Goal: Information Seeking & Learning: Learn about a topic

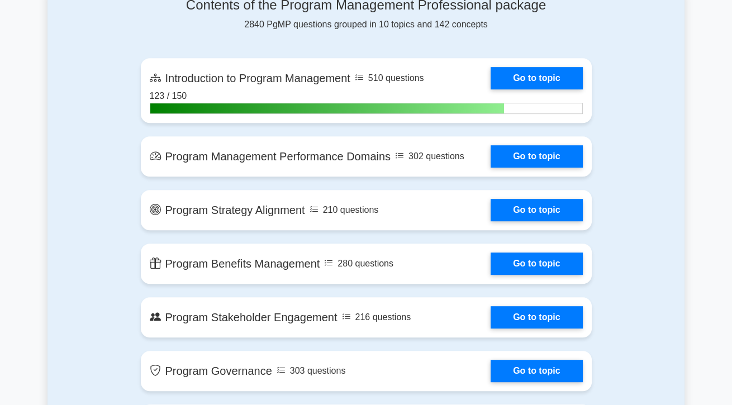
scroll to position [757, 0]
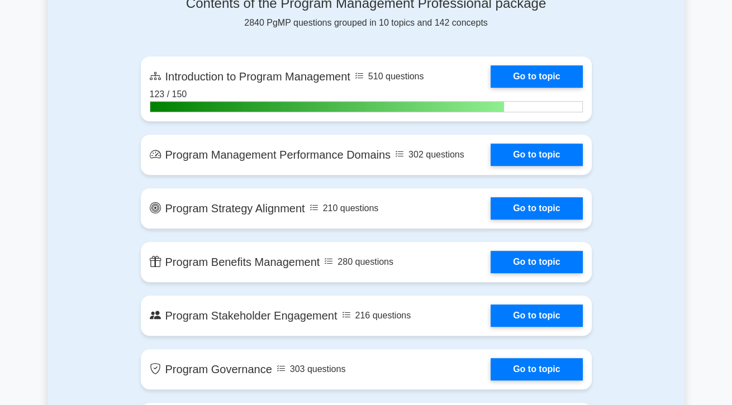
click at [556, 206] on link "Go to topic" at bounding box center [536, 208] width 92 height 22
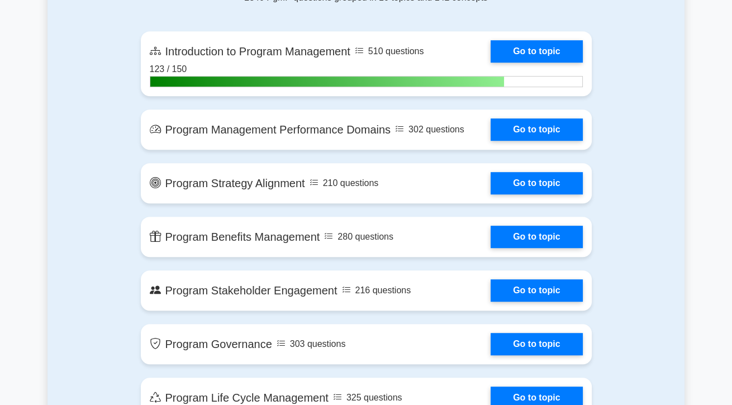
scroll to position [803, 0]
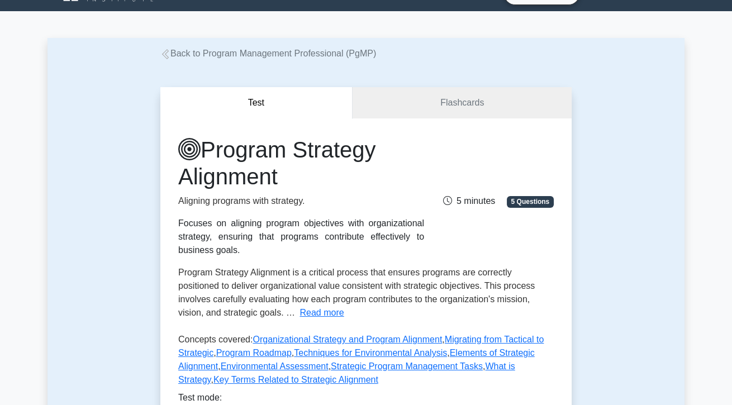
scroll to position [17, 0]
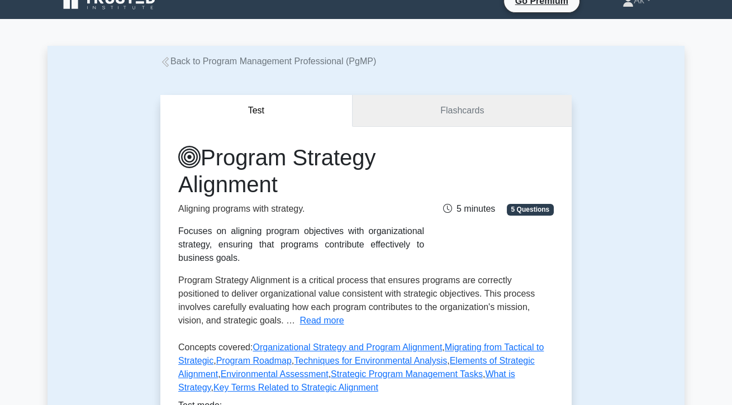
click at [548, 107] on link "Flashcards" at bounding box center [461, 111] width 219 height 32
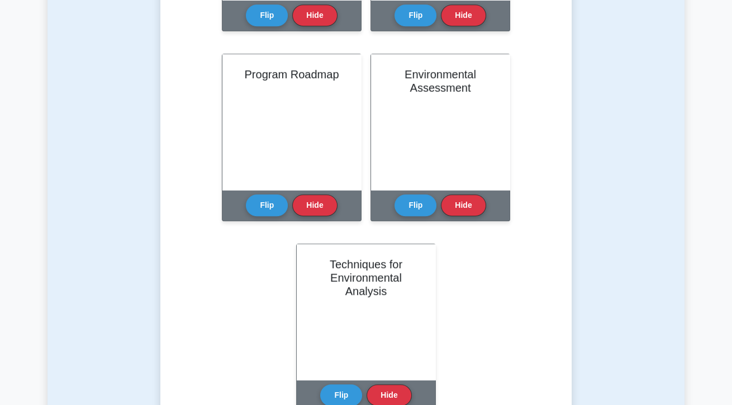
scroll to position [800, 0]
click at [264, 216] on button "Flip" at bounding box center [267, 206] width 42 height 22
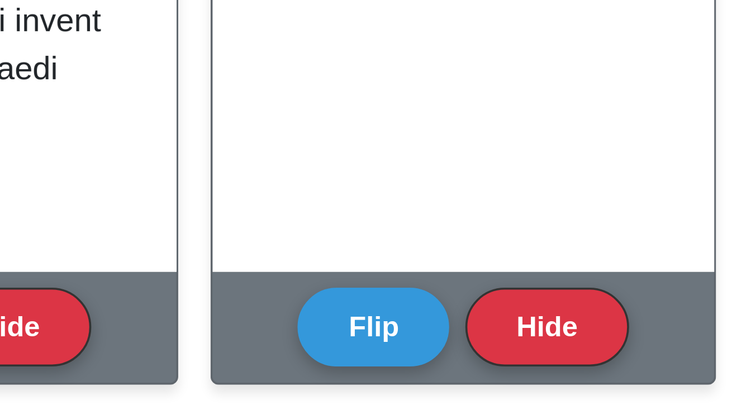
scroll to position [798, 0]
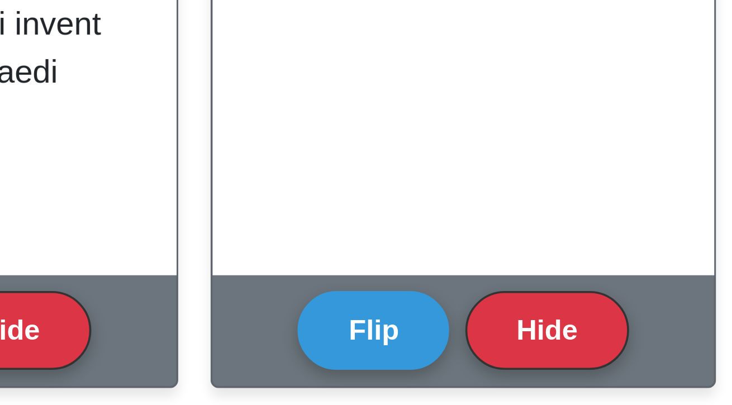
click at [426, 207] on button "Flip" at bounding box center [415, 208] width 42 height 22
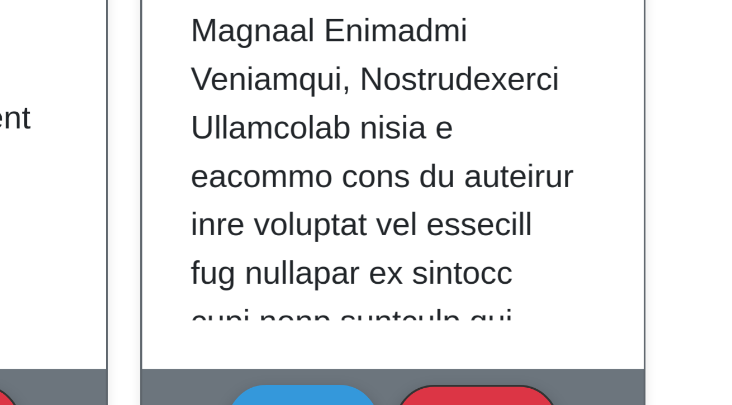
scroll to position [18, 0]
